Goal: Obtain resource: Download file/media

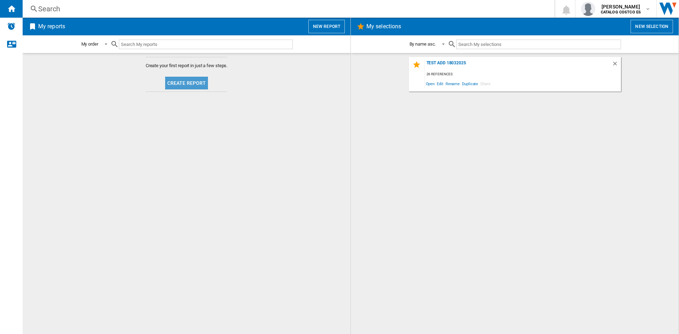
click at [204, 82] on button "Create report" at bounding box center [186, 83] width 43 height 13
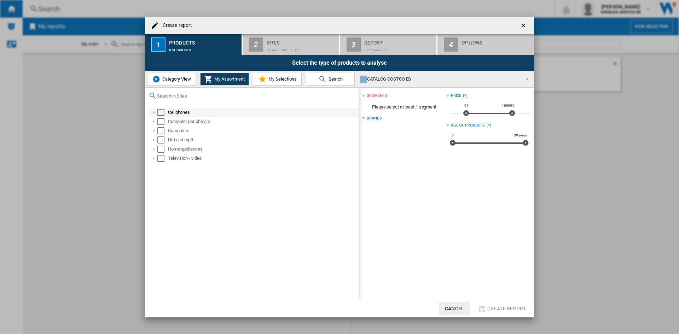
click at [165, 111] on md-checkbox "Select" at bounding box center [162, 112] width 11 height 7
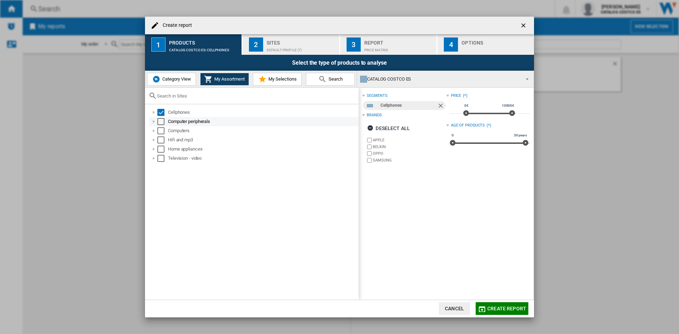
click at [163, 119] on div "Select" at bounding box center [160, 121] width 7 height 7
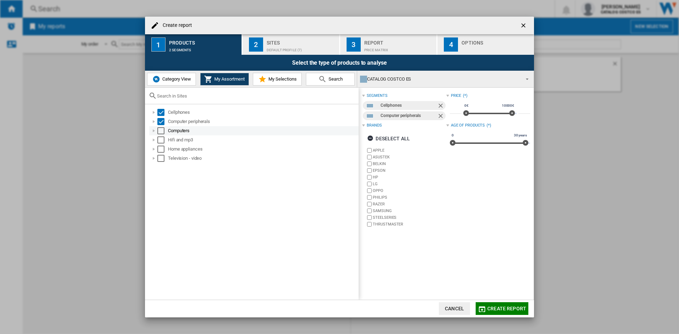
click at [162, 130] on div "Select" at bounding box center [160, 130] width 7 height 7
click at [162, 140] on div "Select" at bounding box center [160, 139] width 7 height 7
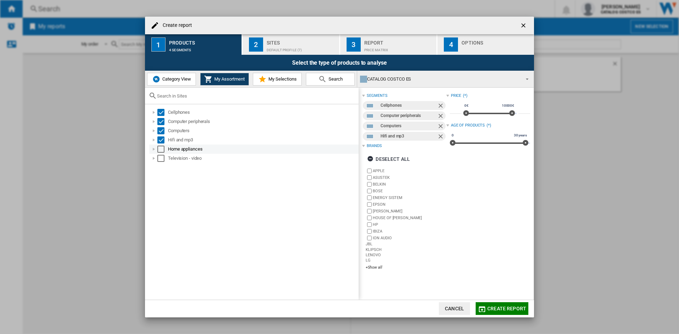
click at [161, 148] on div "Select" at bounding box center [160, 149] width 7 height 7
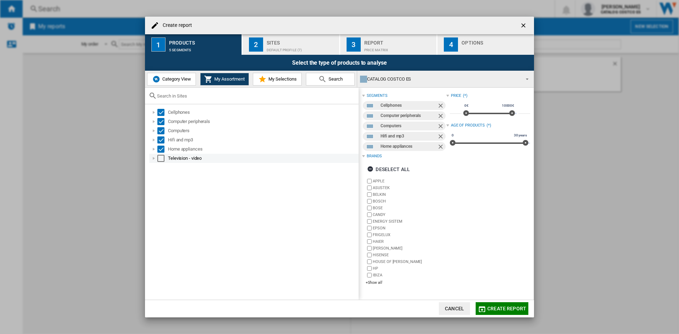
click at [161, 159] on div "Select" at bounding box center [160, 158] width 7 height 7
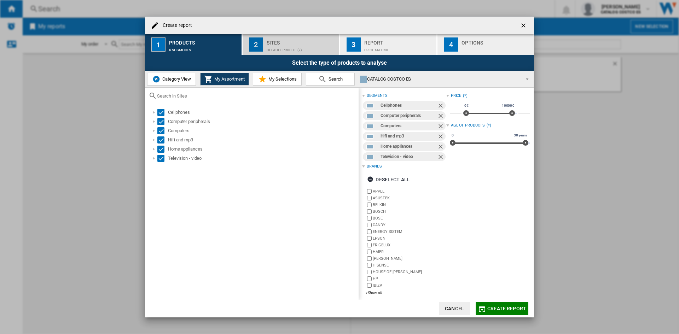
click at [284, 52] on button "2 Sites Default profile (7)" at bounding box center [291, 44] width 97 height 21
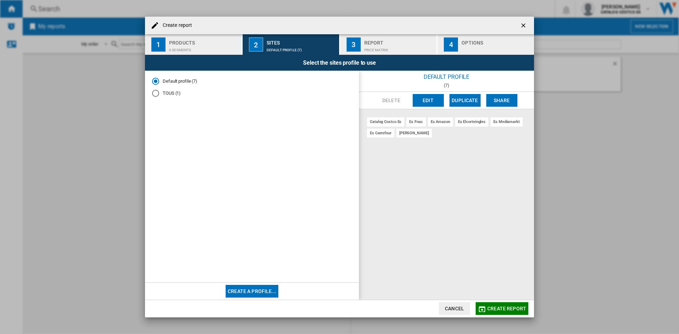
click at [502, 304] on button "Create report" at bounding box center [502, 308] width 53 height 13
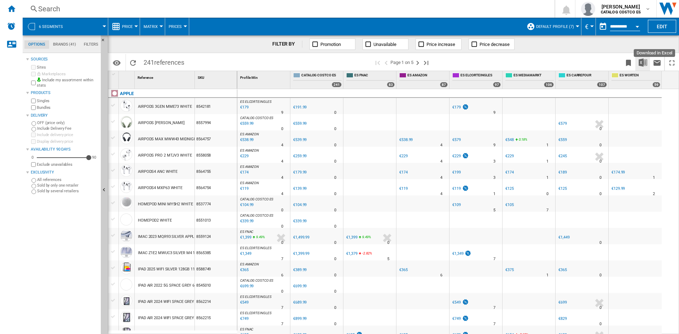
click at [647, 62] on button "Download in Excel" at bounding box center [643, 62] width 14 height 17
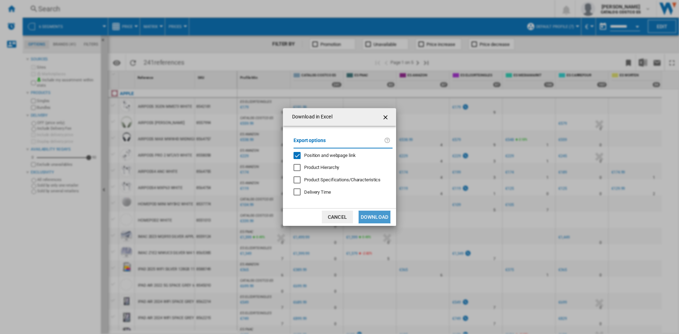
click at [373, 215] on button "Download" at bounding box center [374, 217] width 32 height 13
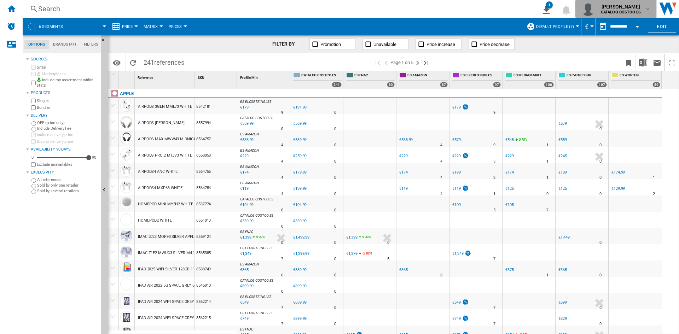
click at [635, 11] on b "CATALOG COSTCO ES" at bounding box center [621, 12] width 40 height 5
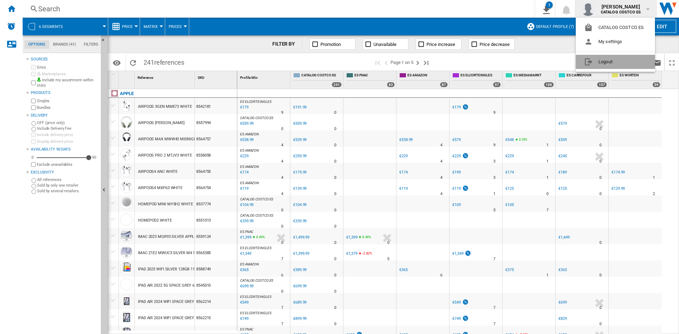
click at [626, 61] on button "Logout" at bounding box center [615, 62] width 79 height 14
